Goal: Check status: Check status

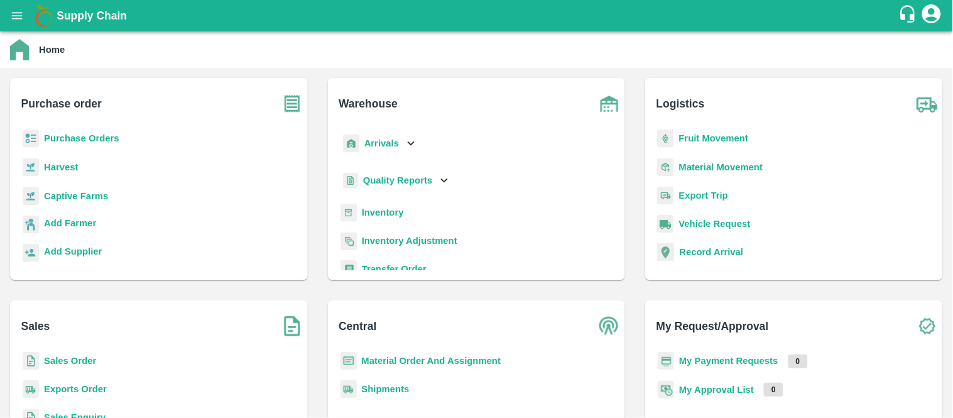
click at [104, 143] on p "Purchase Orders" at bounding box center [81, 138] width 75 height 14
click at [91, 139] on b "Purchase Orders" at bounding box center [81, 138] width 75 height 10
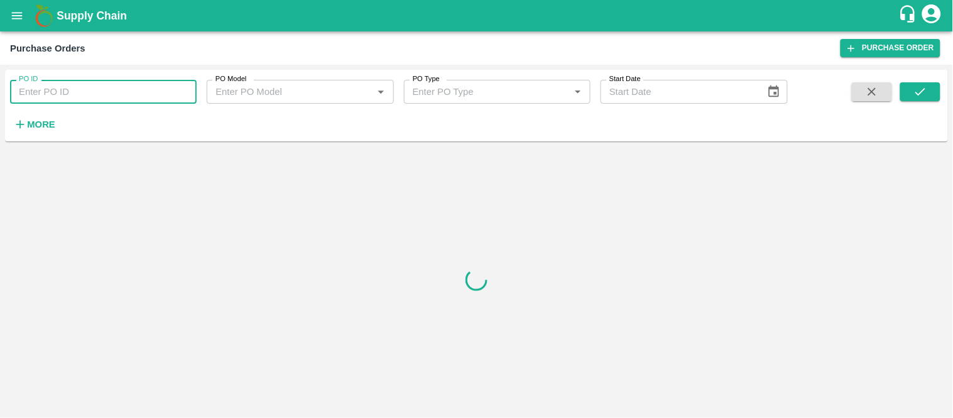
paste input "PO-163790"
click at [148, 91] on input "PO-163790" at bounding box center [103, 92] width 187 height 24
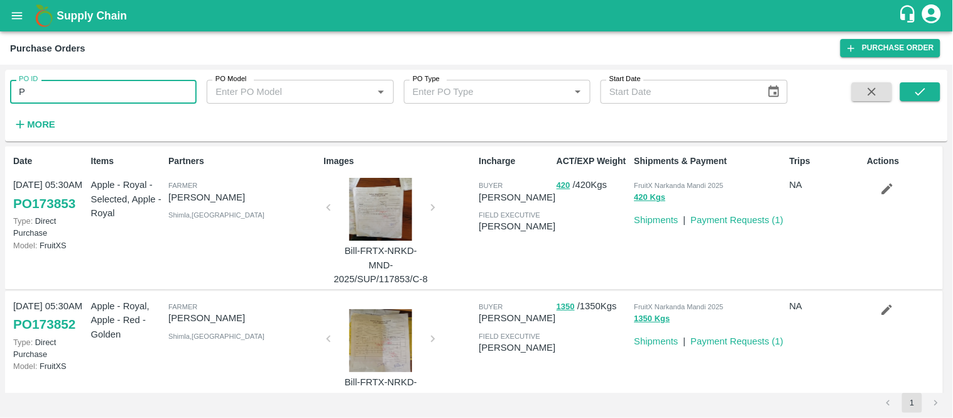
type input "P"
paste input "text"
type input "P"
type input "163970"
click at [922, 95] on icon "submit" at bounding box center [921, 92] width 14 height 14
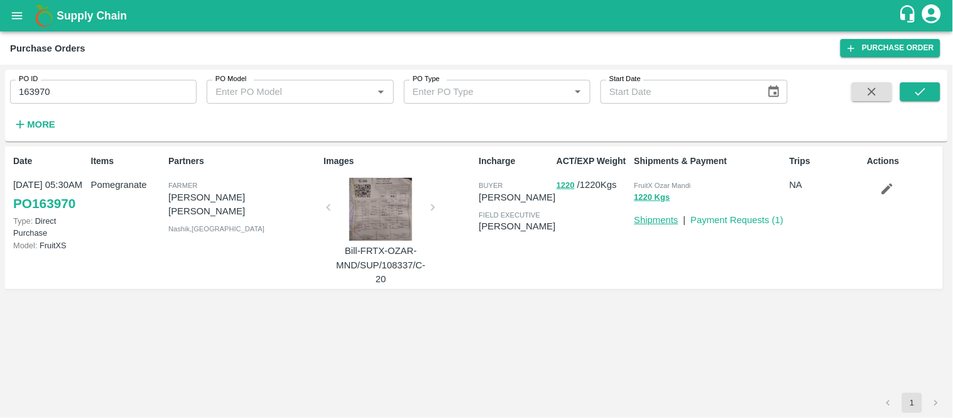
click at [649, 222] on p "Shipments" at bounding box center [657, 220] width 44 height 14
click at [649, 222] on link "Shipments" at bounding box center [657, 220] width 44 height 10
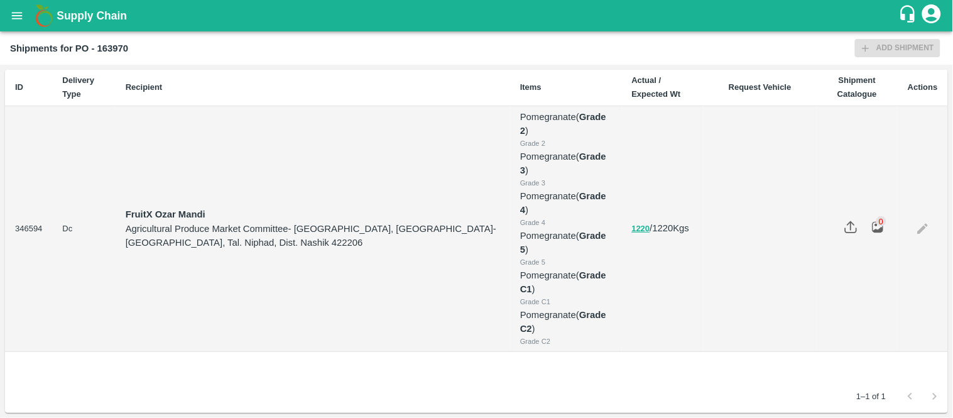
click at [33, 227] on td "346594" at bounding box center [28, 229] width 47 height 246
copy td "346594"
click at [11, 13] on icon "open drawer" at bounding box center [17, 16] width 14 height 14
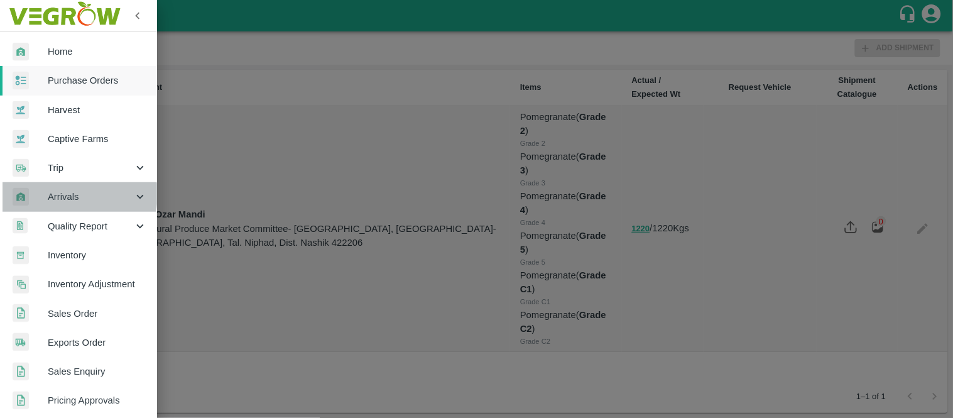
click at [60, 194] on span "Arrivals" at bounding box center [90, 197] width 85 height 14
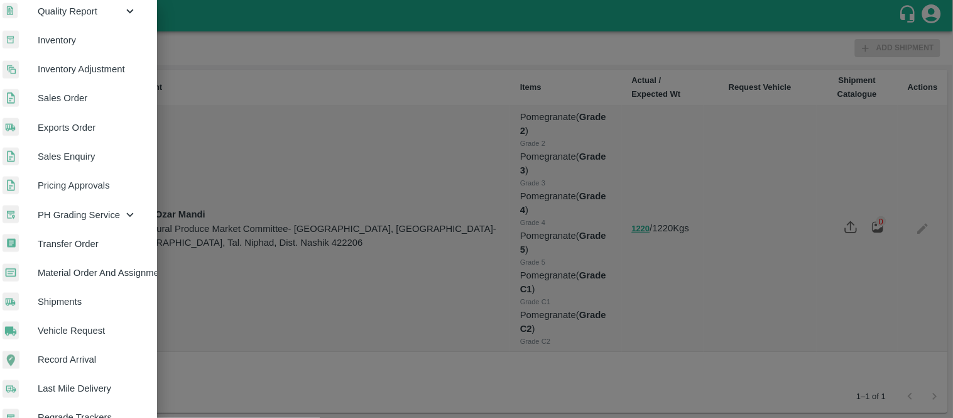
scroll to position [303, 10]
click at [53, 308] on link "Shipments" at bounding box center [68, 301] width 157 height 29
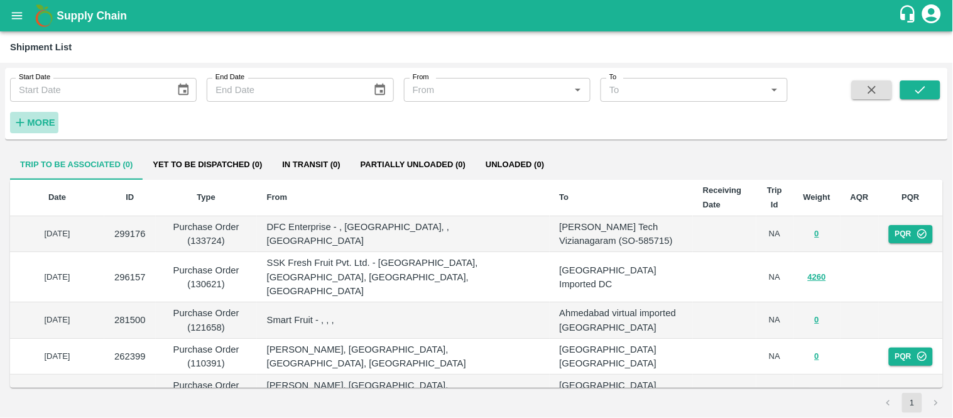
click at [47, 123] on strong "More" at bounding box center [41, 123] width 28 height 10
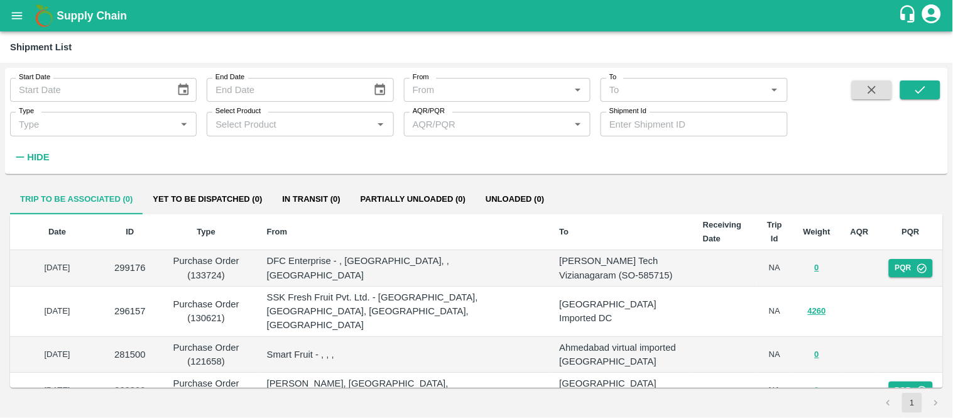
click at [638, 118] on input "Shipment Id" at bounding box center [694, 124] width 187 height 24
paste input "346594"
type input "346594"
click at [905, 82] on button "submit" at bounding box center [921, 89] width 40 height 19
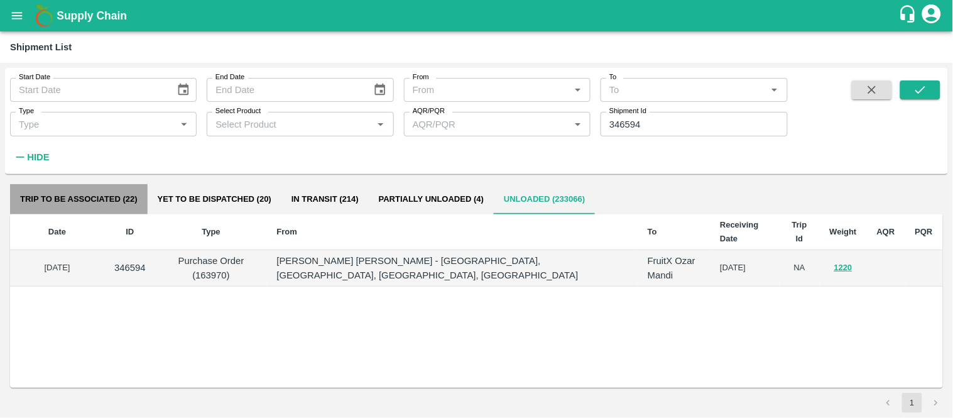
click at [94, 190] on button "Trip to be associated (22)" at bounding box center [79, 199] width 138 height 30
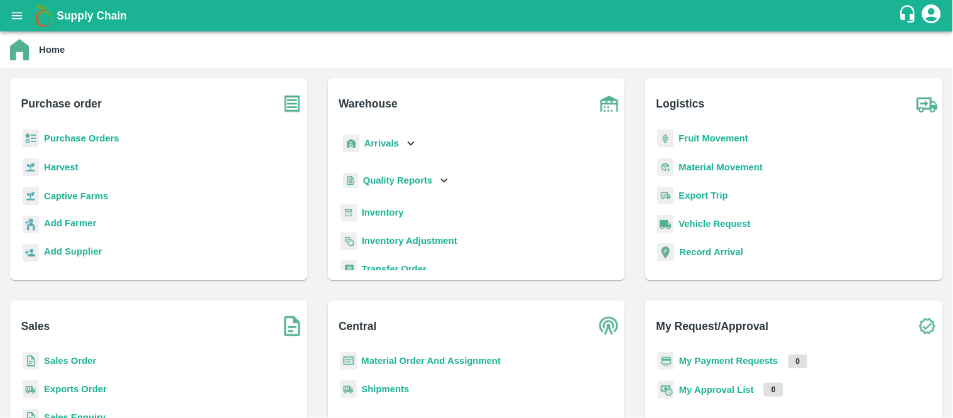
click at [84, 132] on p "Purchase Orders" at bounding box center [81, 138] width 75 height 14
click at [85, 135] on b "Purchase Orders" at bounding box center [81, 138] width 75 height 10
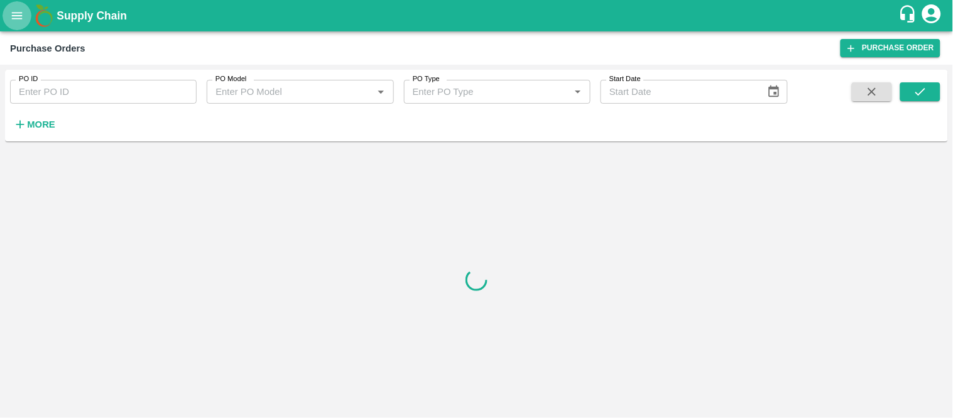
click at [11, 16] on icon "open drawer" at bounding box center [17, 16] width 14 height 14
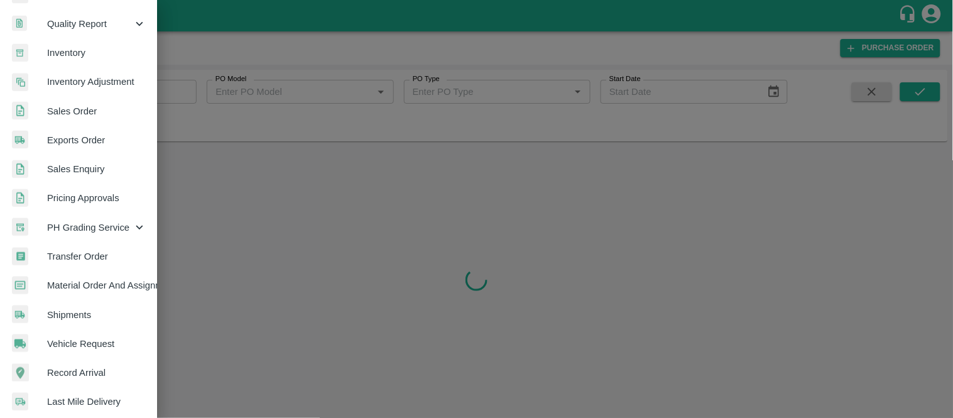
scroll to position [326, 1]
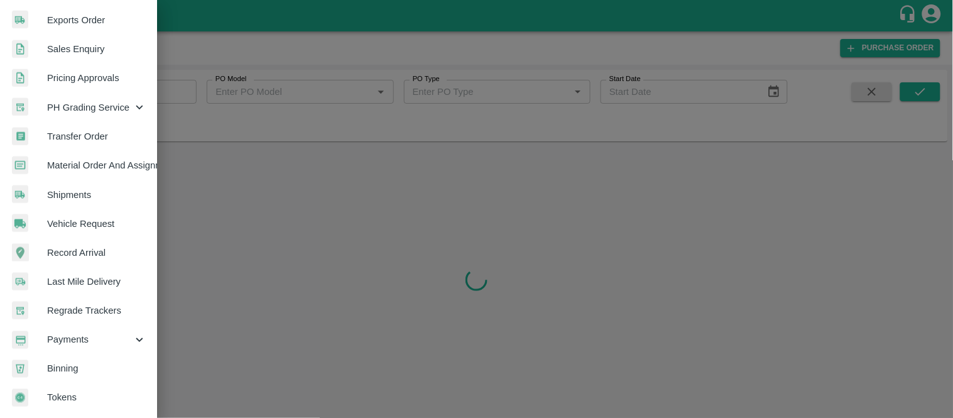
click at [72, 196] on span "Shipments" at bounding box center [96, 195] width 99 height 14
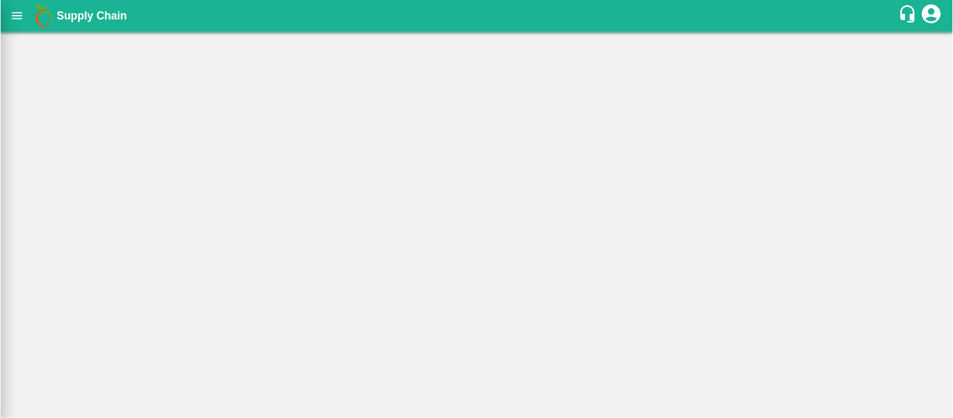
scroll to position [321, 1]
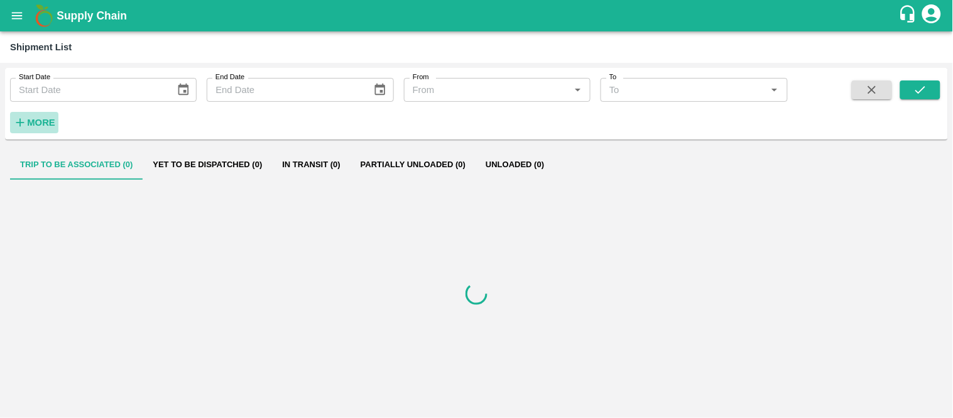
click at [21, 124] on icon "button" at bounding box center [20, 123] width 14 height 14
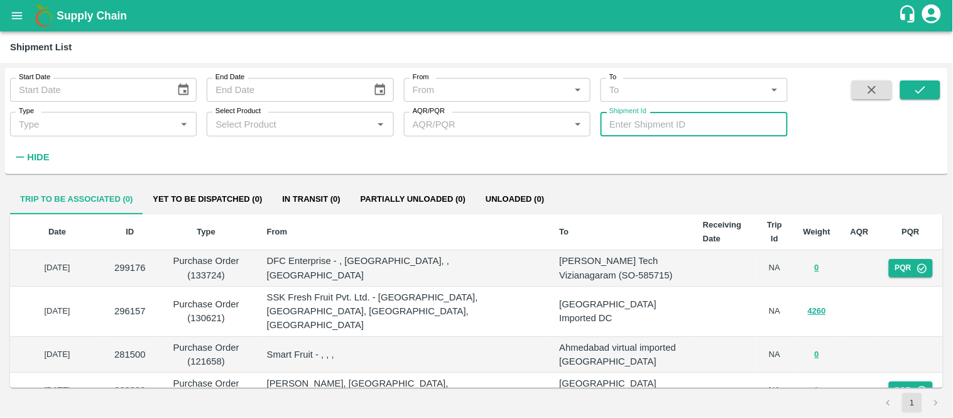
click at [631, 121] on input "Shipment Id" at bounding box center [694, 124] width 187 height 24
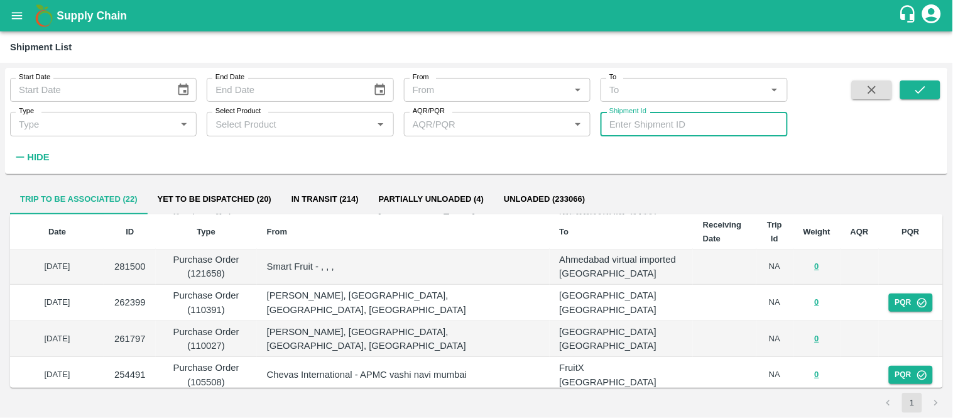
scroll to position [52, 0]
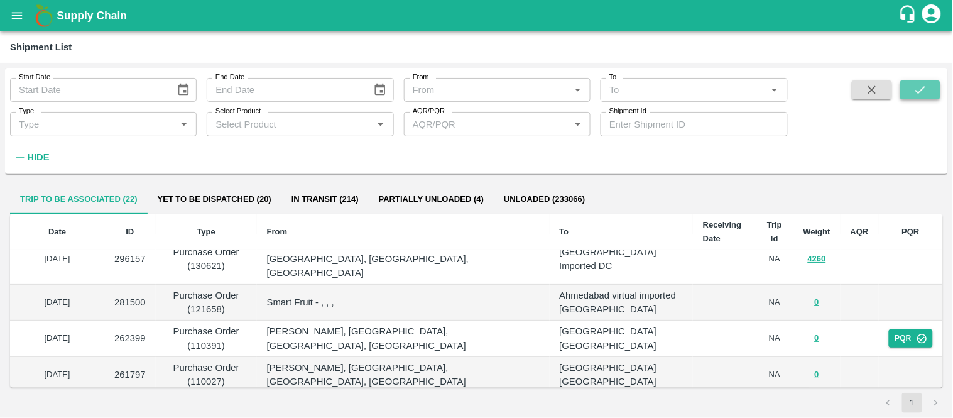
click at [928, 87] on button "submit" at bounding box center [921, 89] width 40 height 19
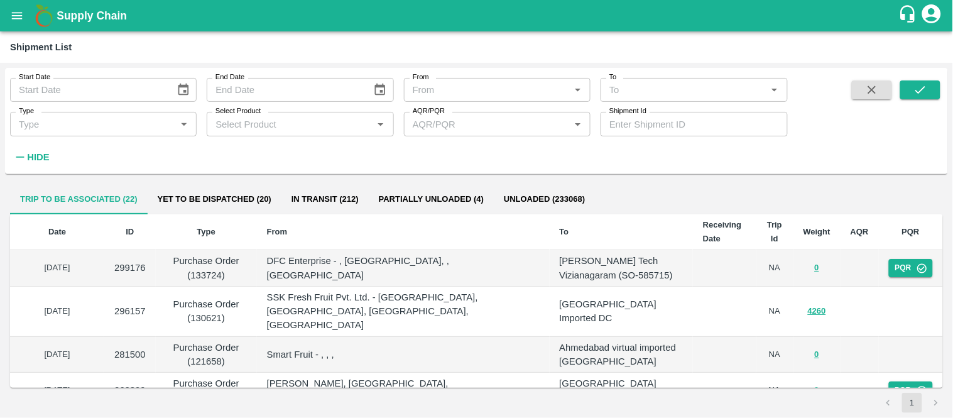
click at [244, 199] on button "Yet to be dispatched (20)" at bounding box center [215, 199] width 134 height 30
